Goal: Find specific page/section: Find specific page/section

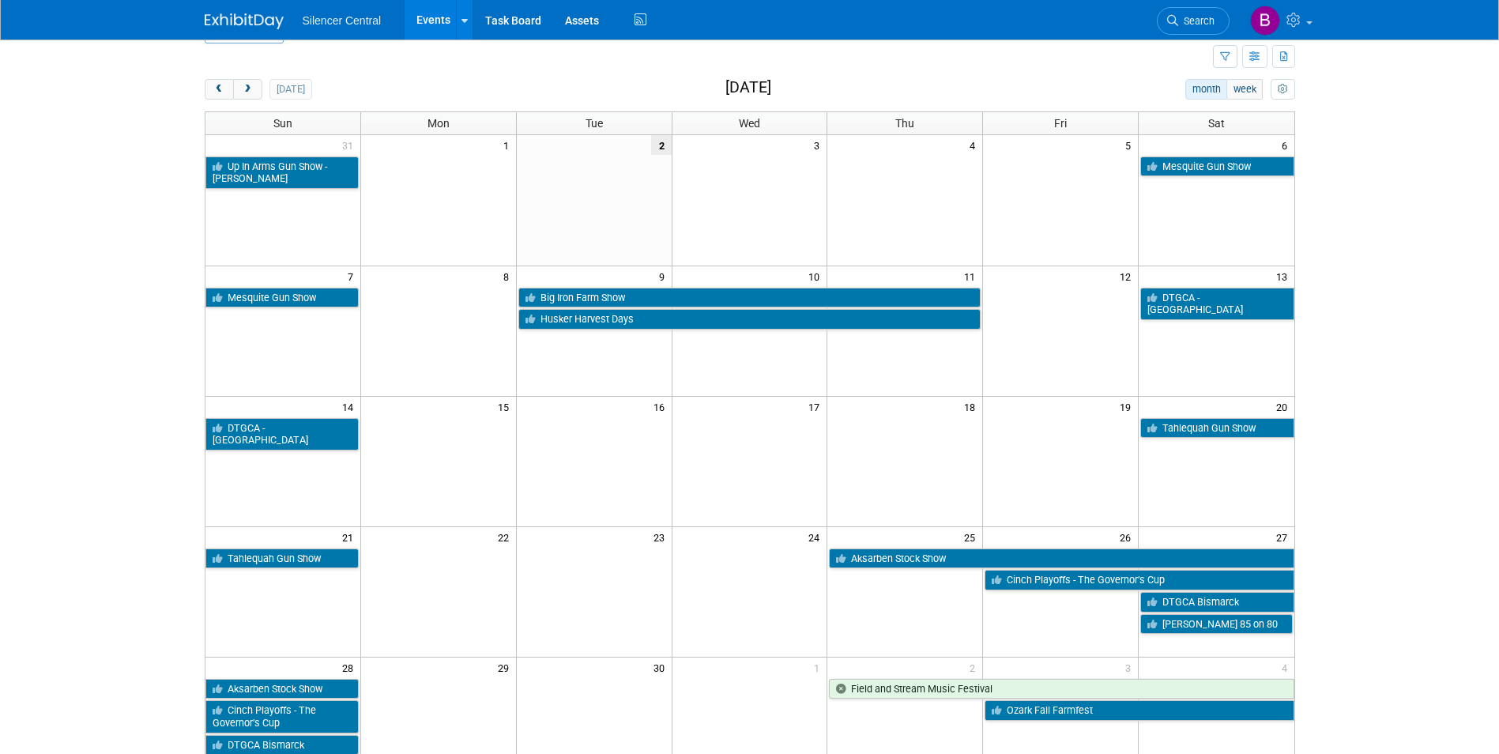
scroll to position [79, 0]
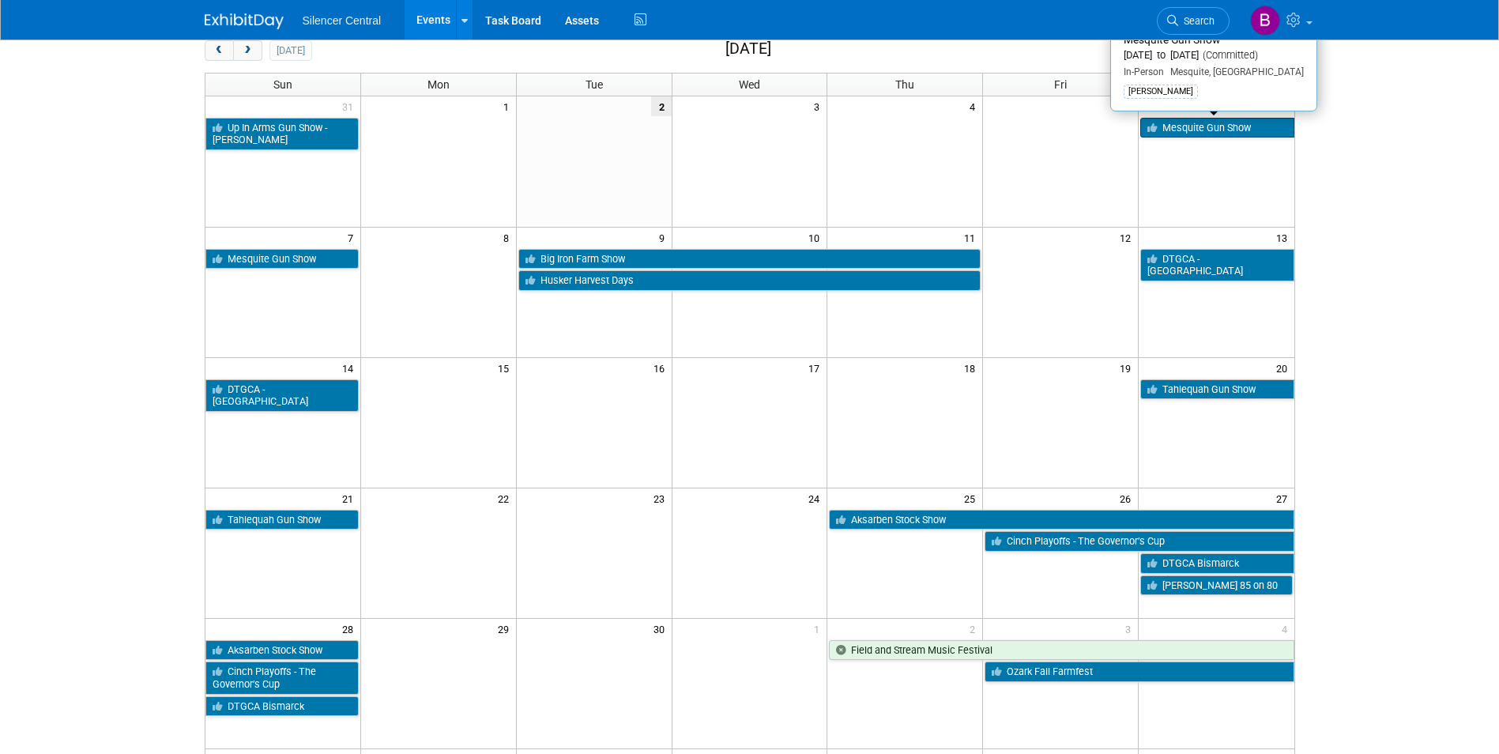
click at [1184, 125] on link "Mesquite Gun Show" at bounding box center [1216, 128] width 153 height 21
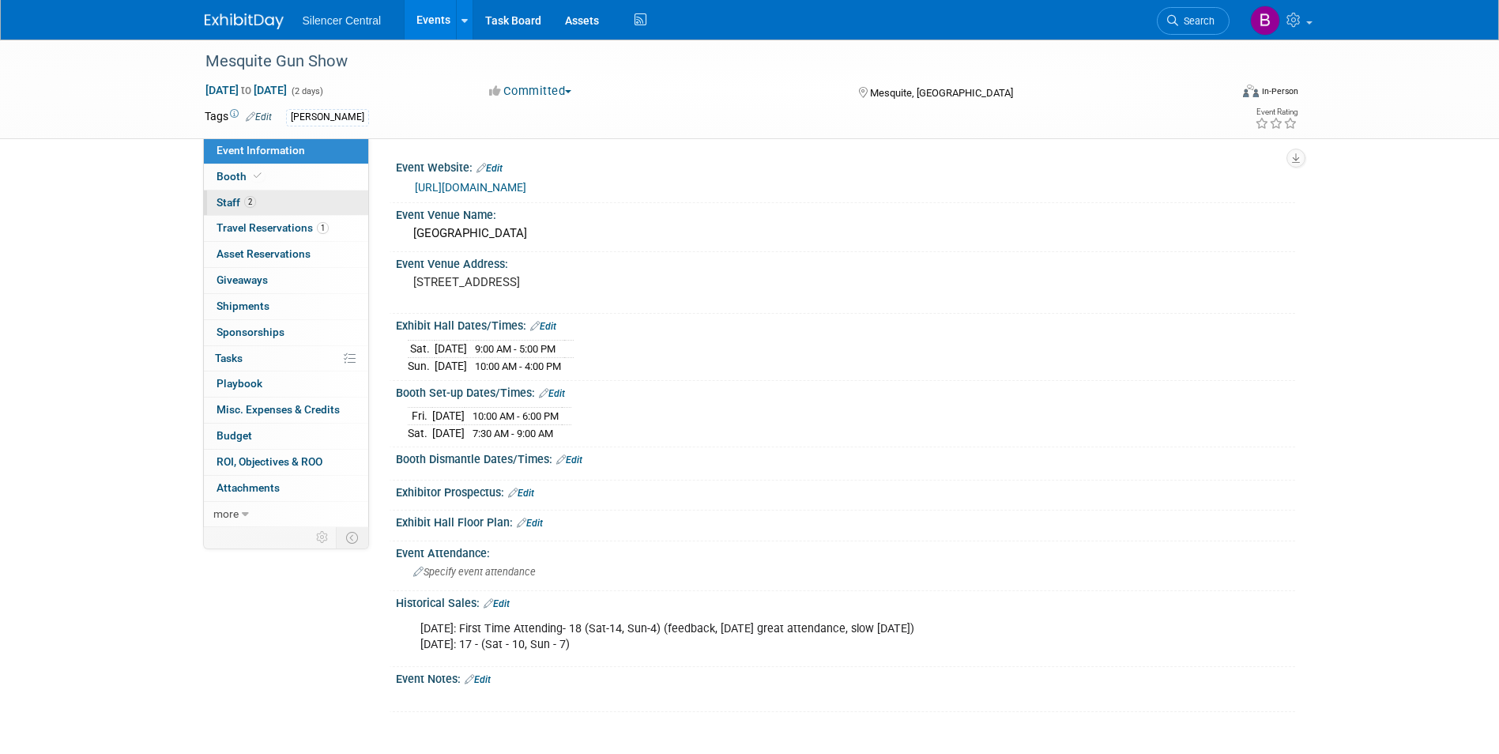
click at [268, 201] on link "2 Staff 2" at bounding box center [286, 202] width 164 height 25
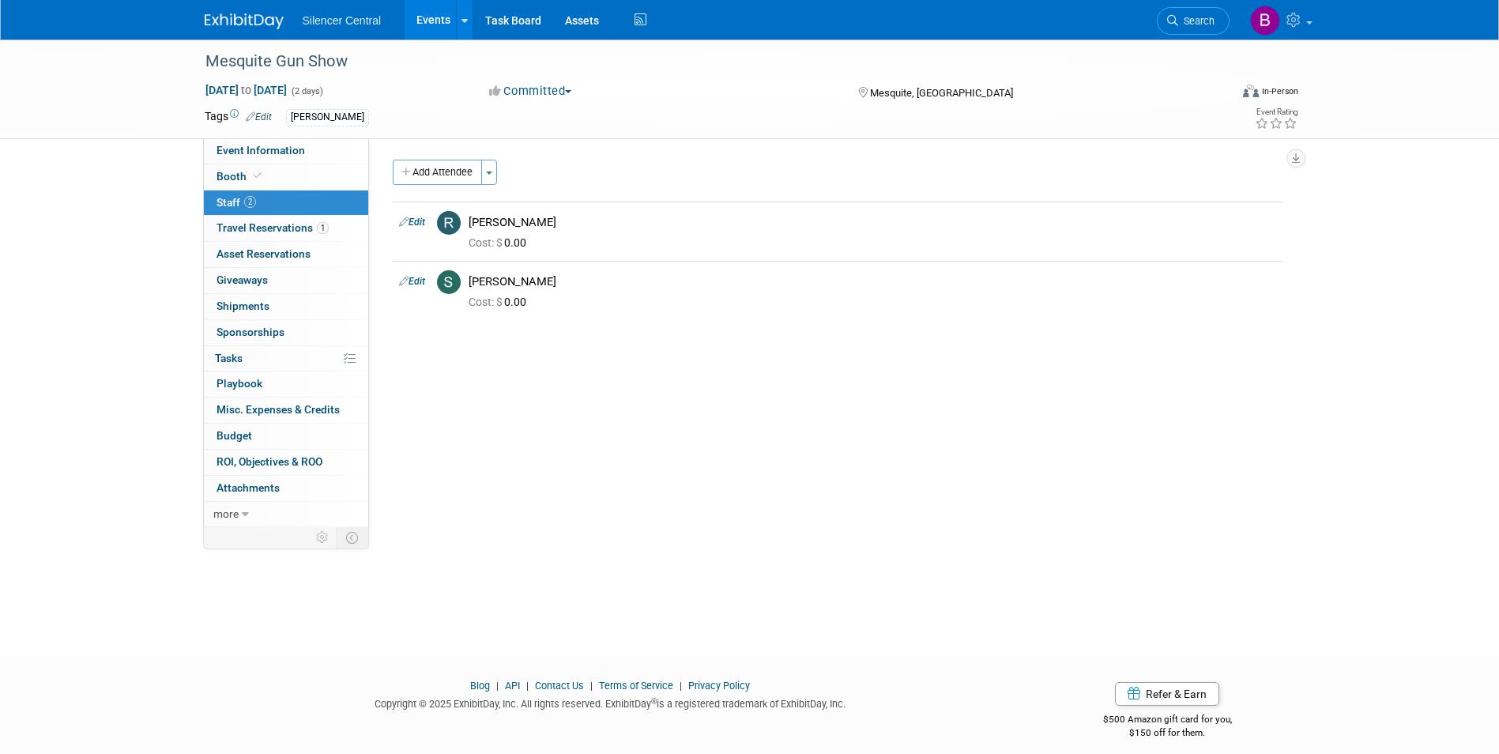
click at [243, 29] on img at bounding box center [244, 21] width 79 height 16
